Goal: Check status: Check status

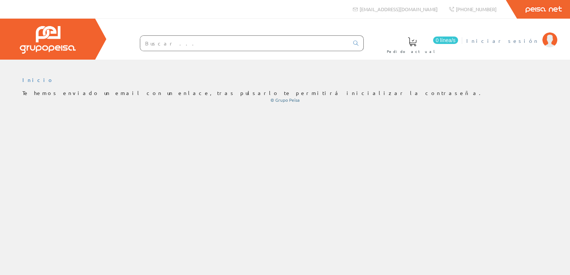
click at [530, 46] on li "Iniciar sesión" at bounding box center [511, 45] width 94 height 29
click at [528, 43] on span "Iniciar sesión" at bounding box center [502, 40] width 72 height 7
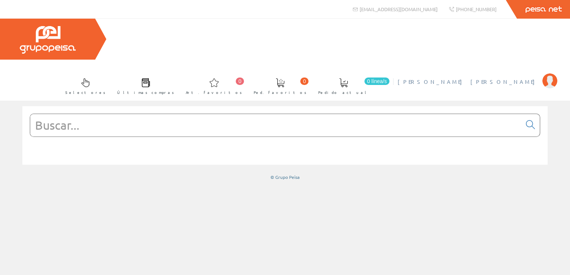
click at [505, 78] on span "[PERSON_NAME] [PERSON_NAME]" at bounding box center [468, 81] width 141 height 7
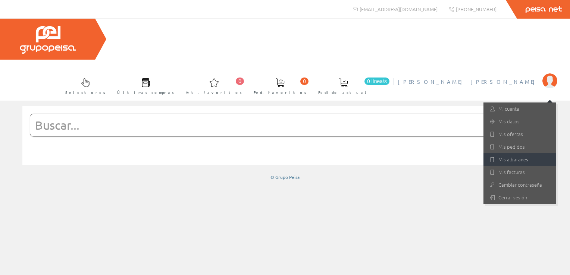
click at [509, 153] on link "Mis albaranes" at bounding box center [519, 159] width 73 height 13
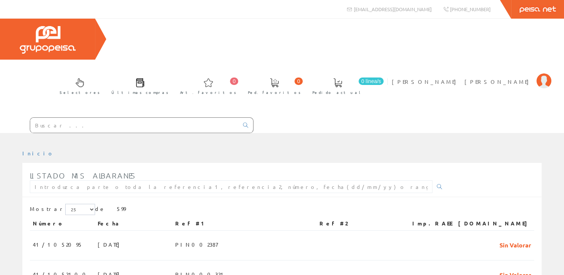
click at [214, 168] on div "Listado mis albaranes" at bounding box center [238, 182] width 417 height 29
click at [202, 181] on input "text" at bounding box center [231, 187] width 403 height 13
paste input "PIN002224"
type input "PIN002224"
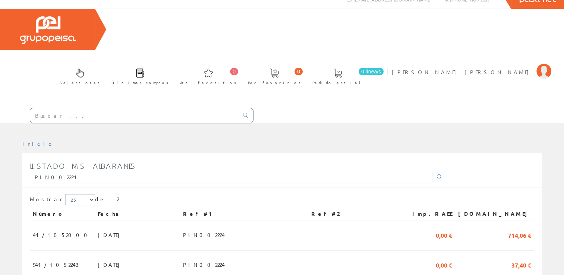
scroll to position [19, 0]
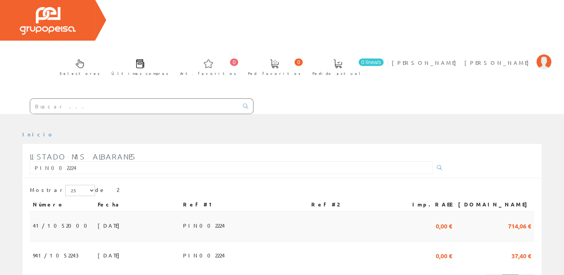
click at [104, 212] on td "[DATE]" at bounding box center [137, 227] width 85 height 30
click at [57, 219] on span "41/1052000" at bounding box center [62, 225] width 59 height 13
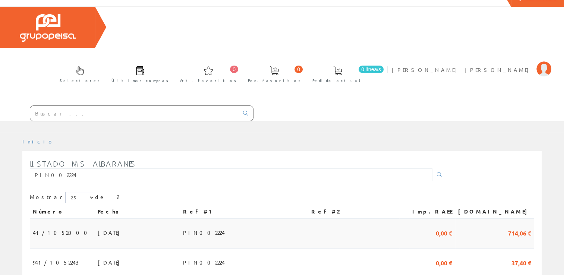
scroll to position [0, 0]
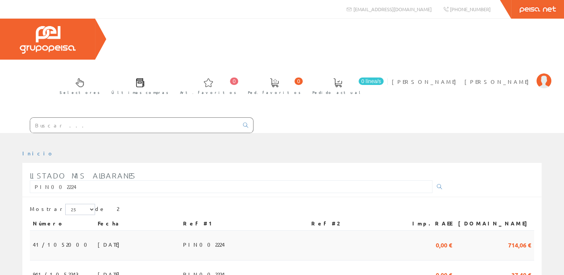
click at [453, 238] on span "0,00 €" at bounding box center [444, 244] width 16 height 13
click at [52, 231] on td "41/1052000" at bounding box center [62, 246] width 65 height 30
click at [52, 238] on span "41/1052000" at bounding box center [62, 244] width 59 height 13
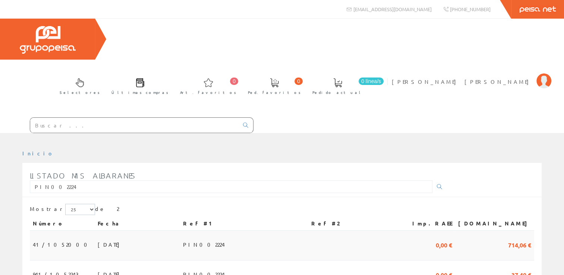
drag, startPoint x: 52, startPoint y: 196, endPoint x: 62, endPoint y: 202, distance: 11.7
click at [62, 231] on td "41/1052000" at bounding box center [62, 246] width 65 height 30
click at [98, 238] on span "02/10/2025" at bounding box center [111, 244] width 26 height 13
click at [95, 231] on td "02/10/2025" at bounding box center [137, 246] width 85 height 30
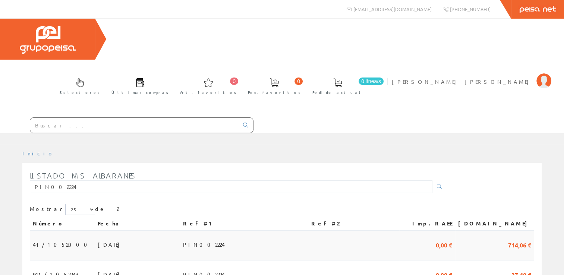
click at [56, 238] on span "41/1052000" at bounding box center [62, 244] width 59 height 13
drag, startPoint x: 56, startPoint y: 209, endPoint x: 143, endPoint y: 206, distance: 86.2
click at [143, 231] on td "02/10/2025" at bounding box center [137, 246] width 85 height 30
click at [212, 238] on span "PIN002224" at bounding box center [204, 244] width 42 height 13
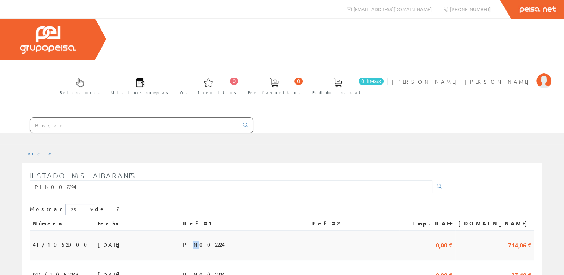
click at [212, 238] on span "PIN002224" at bounding box center [204, 244] width 42 height 13
click at [516, 238] on span "714,06 €" at bounding box center [519, 244] width 23 height 13
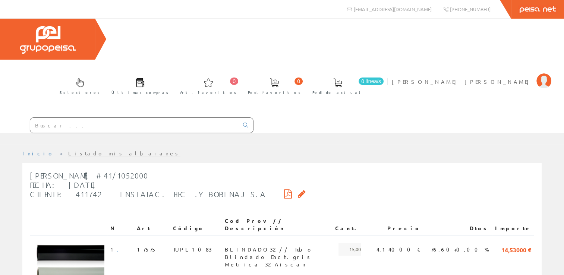
click at [298, 191] on icon at bounding box center [302, 193] width 8 height 5
click at [284, 191] on icon at bounding box center [288, 193] width 8 height 5
